Goal: Use online tool/utility: Utilize a website feature to perform a specific function

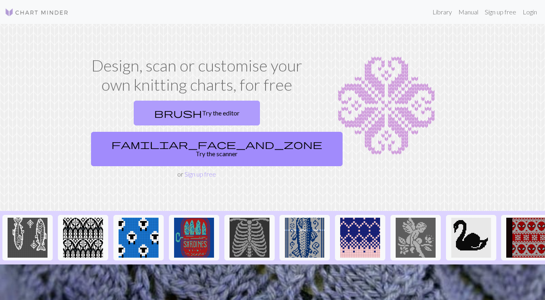
click at [156, 115] on link "brush Try the editor" at bounding box center [197, 113] width 126 height 25
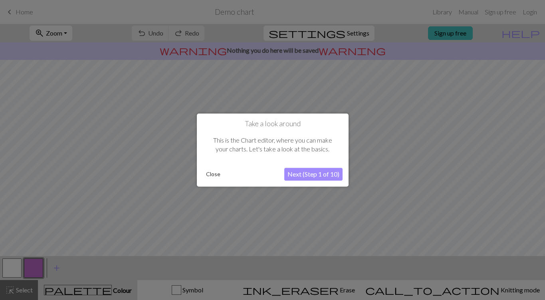
click at [301, 177] on button "Next (Step 1 of 10)" at bounding box center [313, 174] width 58 height 13
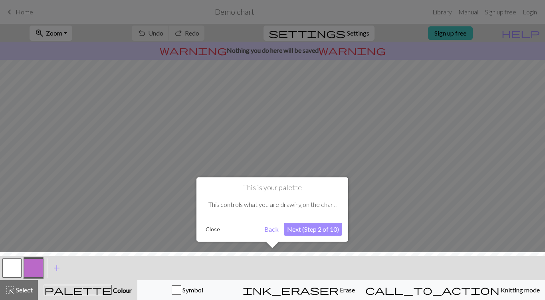
click at [301, 177] on div "This is your palette This controls what you are drawing on the chart. Close Bac…" at bounding box center [272, 209] width 152 height 64
click at [304, 229] on button "Next (Step 2 of 10)" at bounding box center [313, 229] width 58 height 13
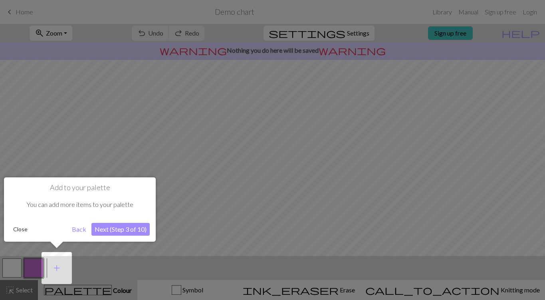
click at [23, 228] on button "Close" at bounding box center [20, 229] width 21 height 12
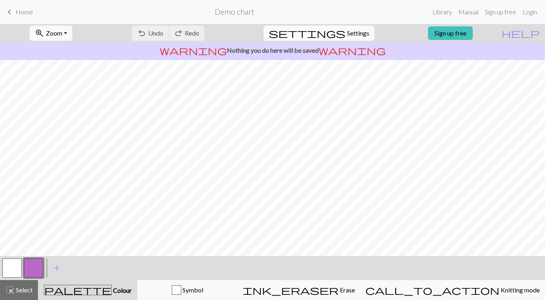
click at [356, 34] on span "Settings" at bounding box center [358, 33] width 22 height 10
select select "aran"
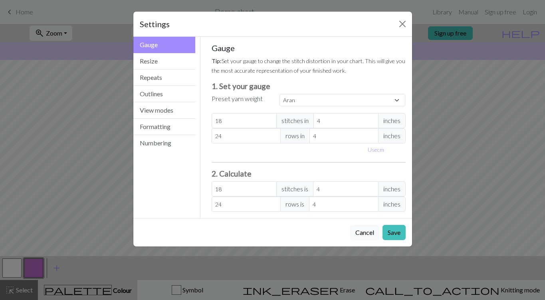
click at [89, 98] on div "Settings Gauge Gauge Resize Repeats Outlines View modes Formatting Numbering Ga…" at bounding box center [272, 150] width 545 height 300
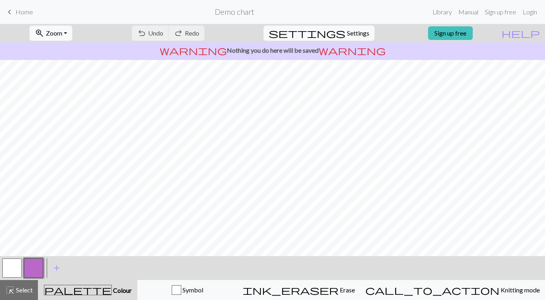
click at [14, 10] on span "keyboard_arrow_left" at bounding box center [10, 11] width 10 height 11
